Goal: Use online tool/utility: Use online tool/utility

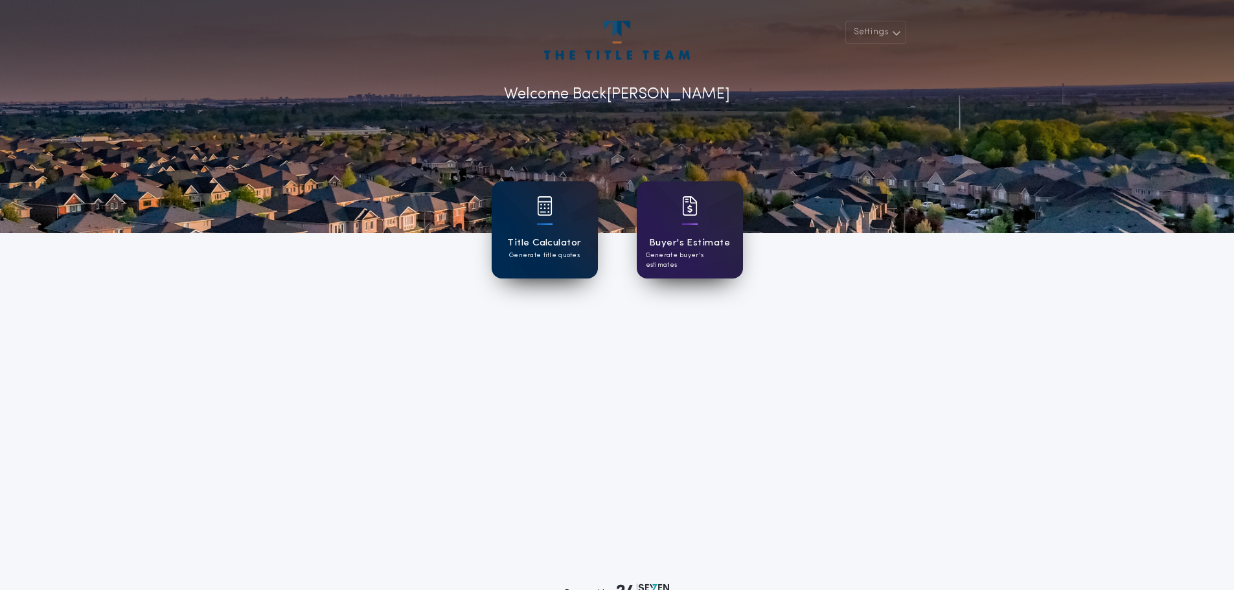
click at [558, 233] on div "Title Calculator Generate title quotes" at bounding box center [545, 229] width 106 height 97
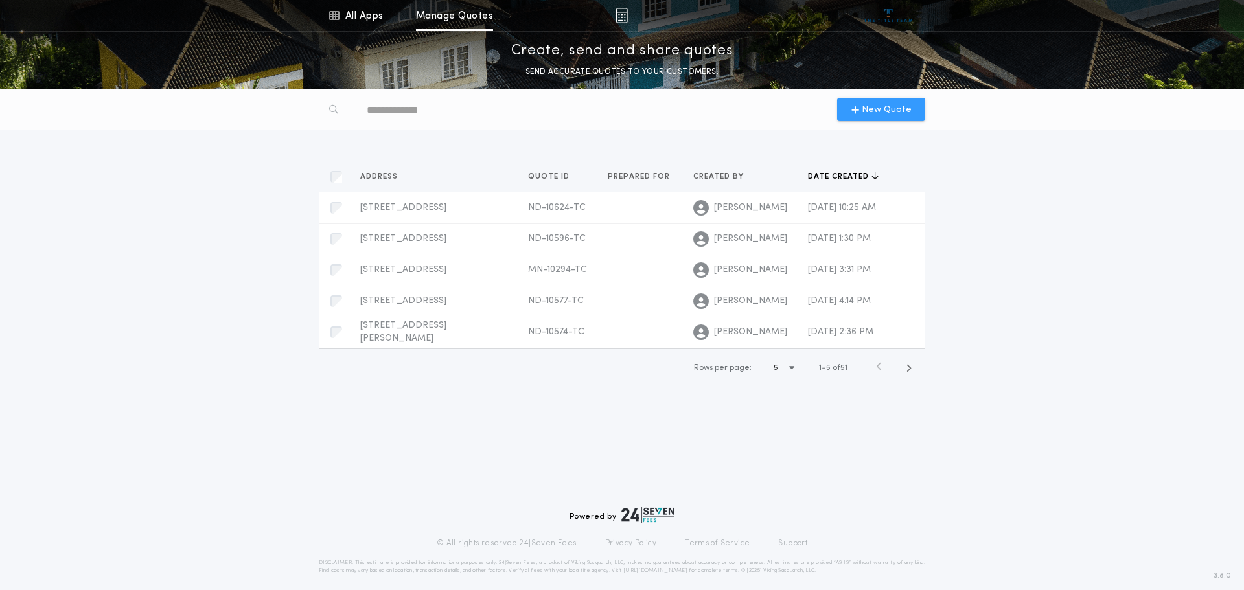
click at [886, 103] on span "New Quote" at bounding box center [887, 110] width 50 height 14
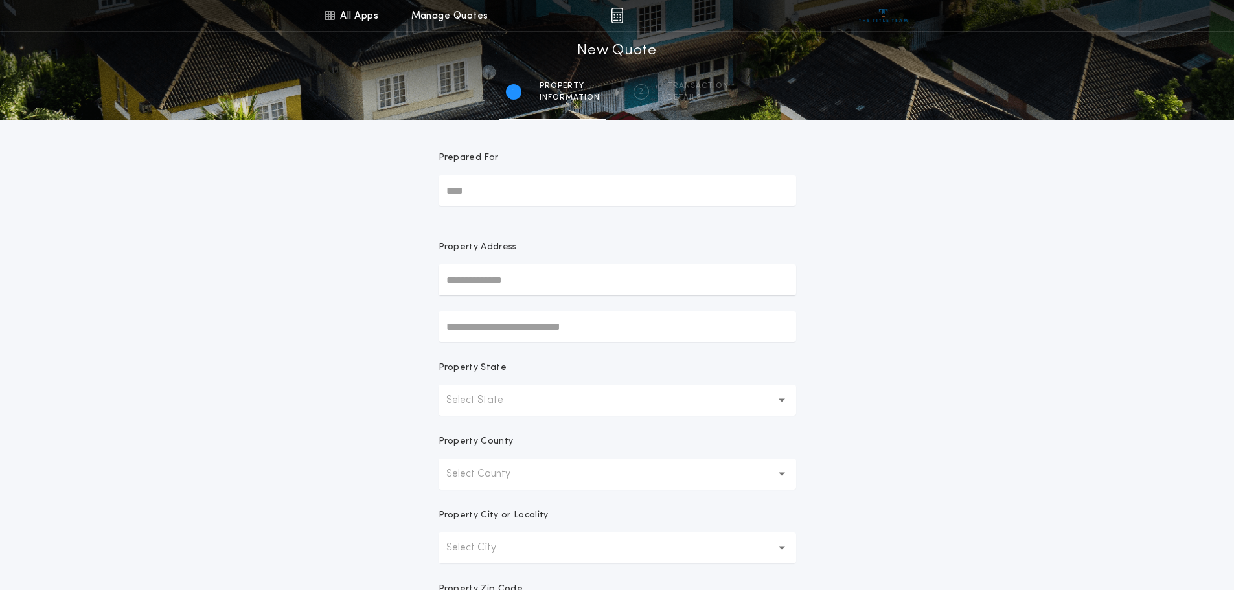
click at [588, 284] on input "text" at bounding box center [618, 279] width 358 height 31
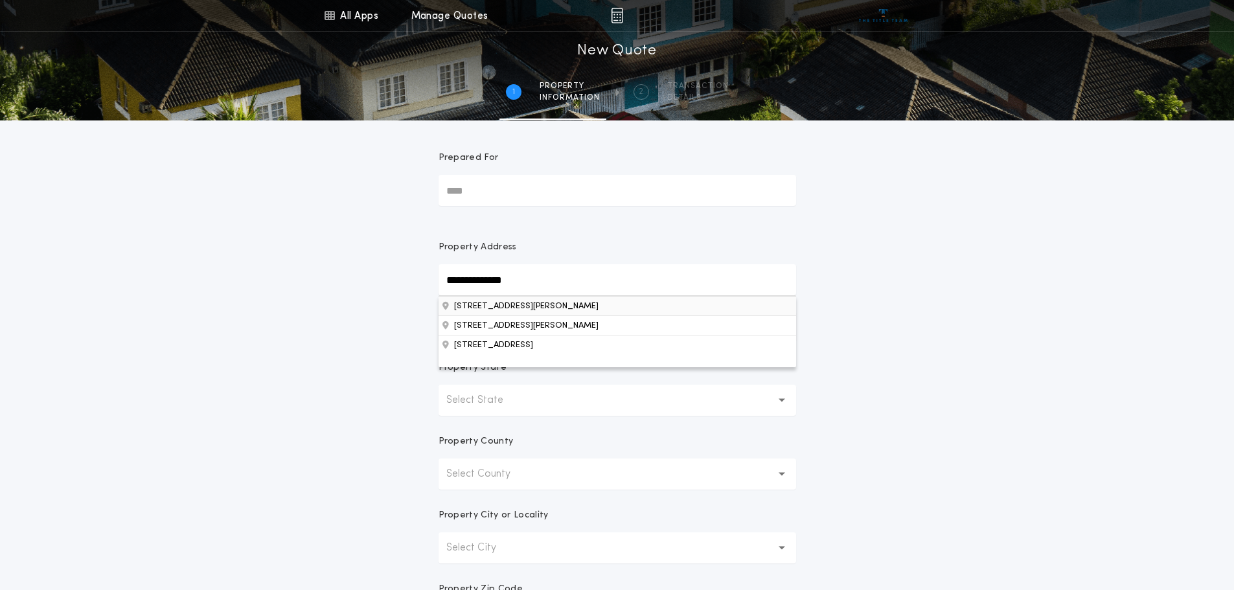
click at [520, 309] on button "[STREET_ADDRESS][PERSON_NAME]" at bounding box center [618, 305] width 358 height 19
type input "**********"
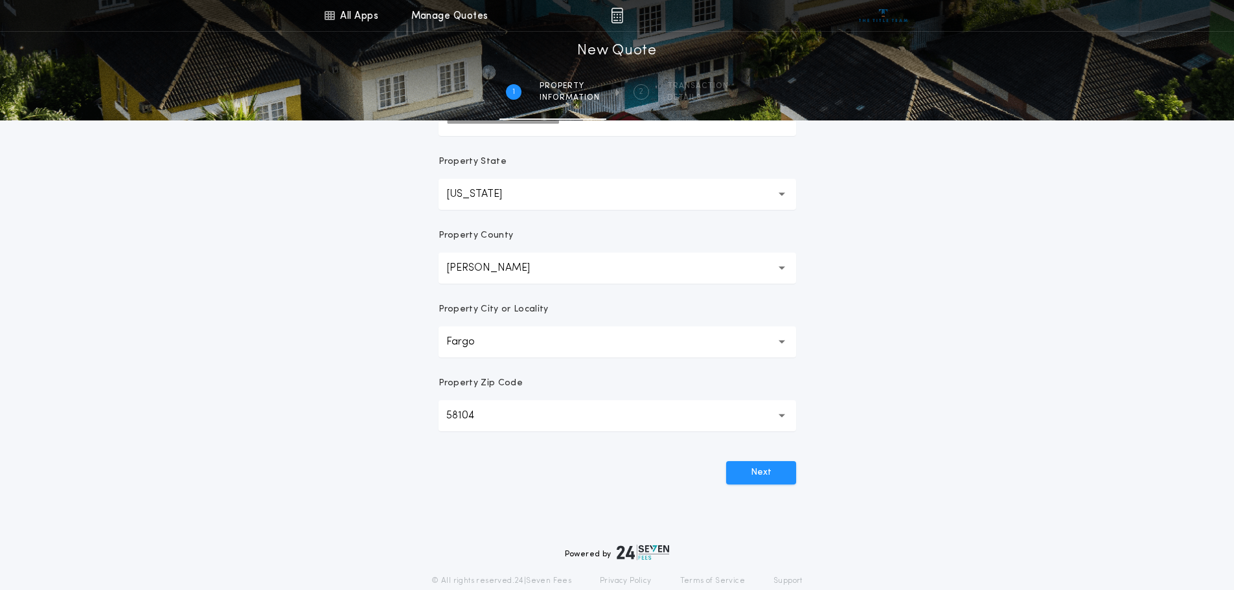
scroll to position [254, 0]
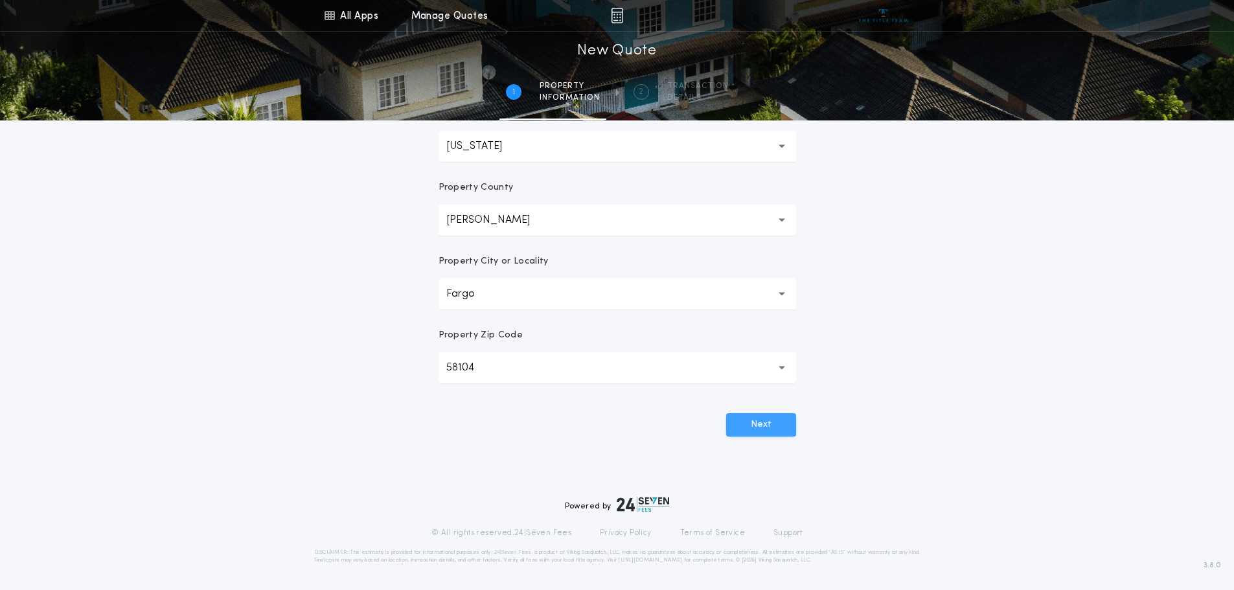
click at [774, 422] on button "Next" at bounding box center [761, 424] width 70 height 23
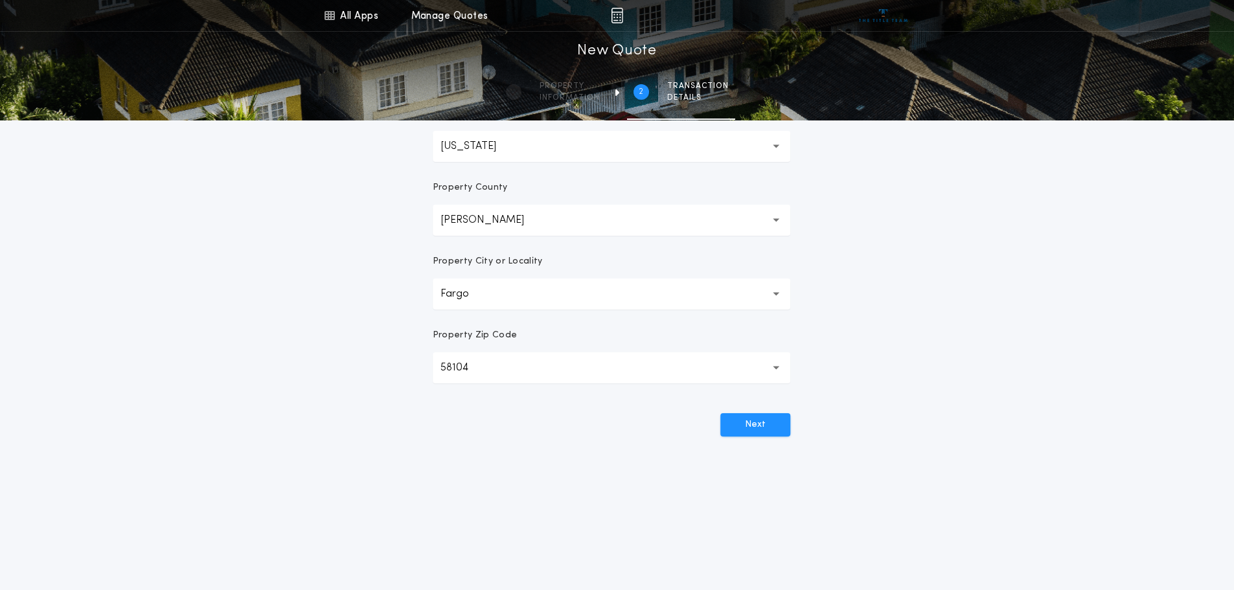
scroll to position [0, 0]
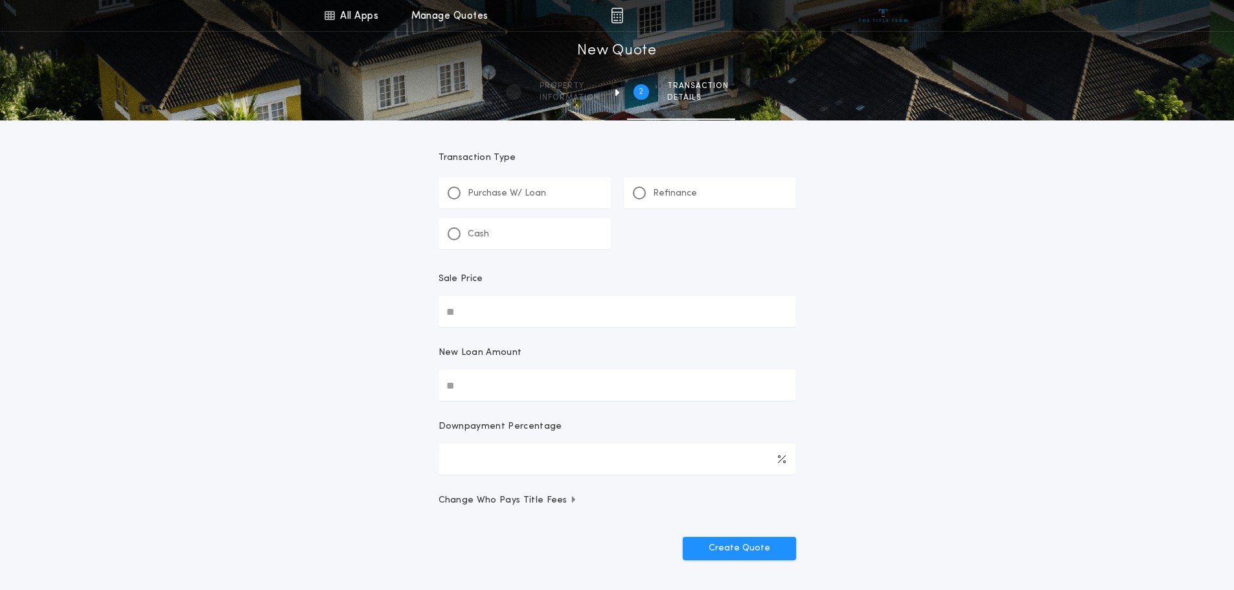
click at [668, 190] on p "Refinance" at bounding box center [675, 193] width 44 height 13
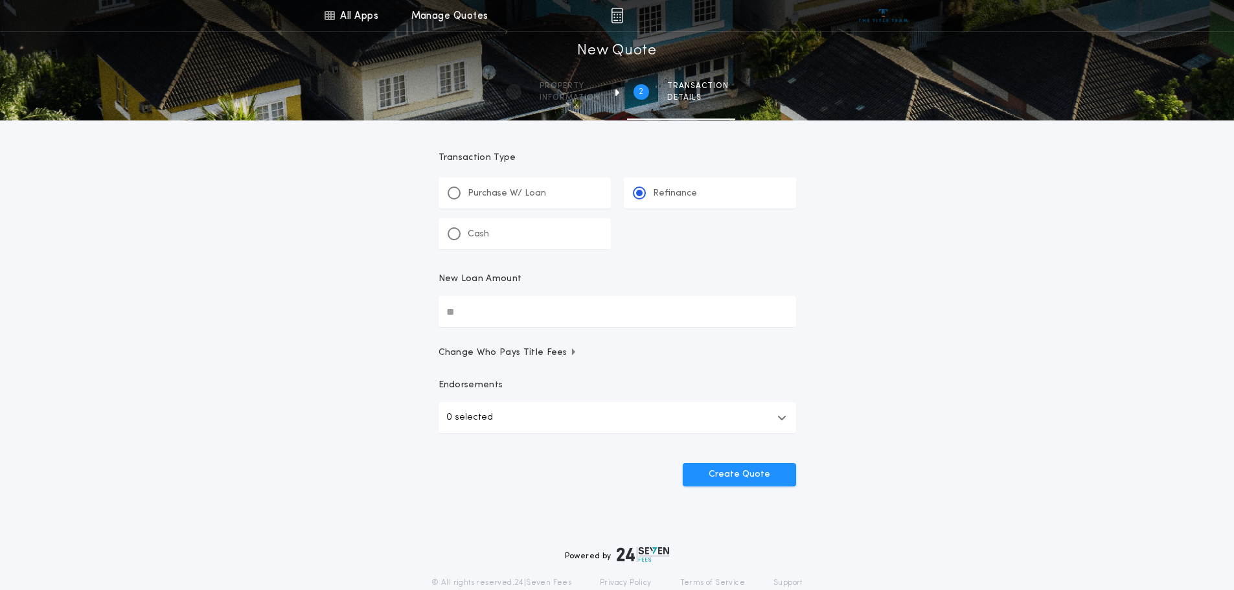
click at [724, 301] on input "New Loan Amount" at bounding box center [618, 311] width 358 height 31
type input "********"
click at [749, 474] on button "Create Quote" at bounding box center [739, 474] width 113 height 23
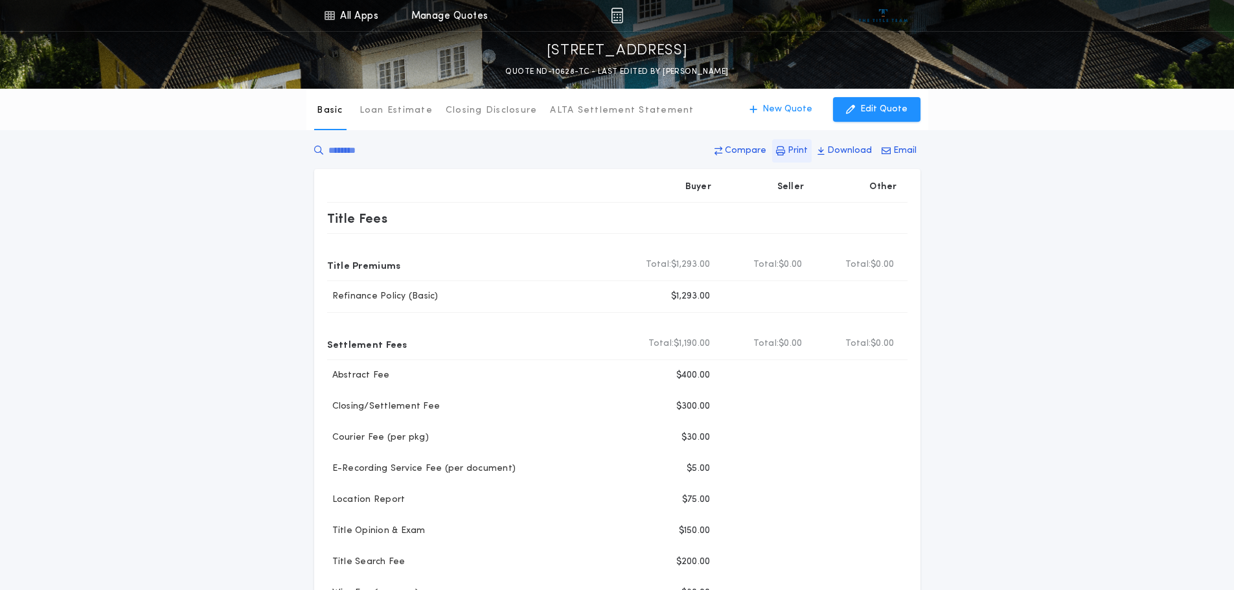
click at [798, 148] on p "Print" at bounding box center [798, 150] width 20 height 13
